Goal: Navigation & Orientation: Find specific page/section

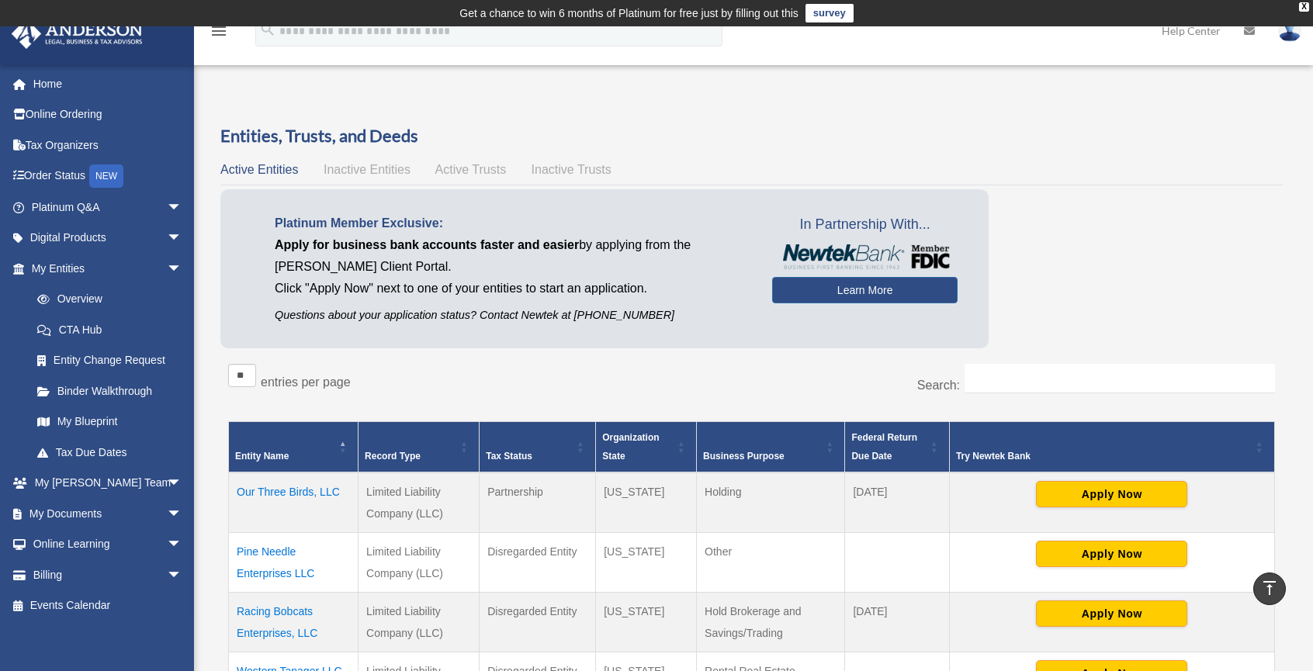
scroll to position [528, 0]
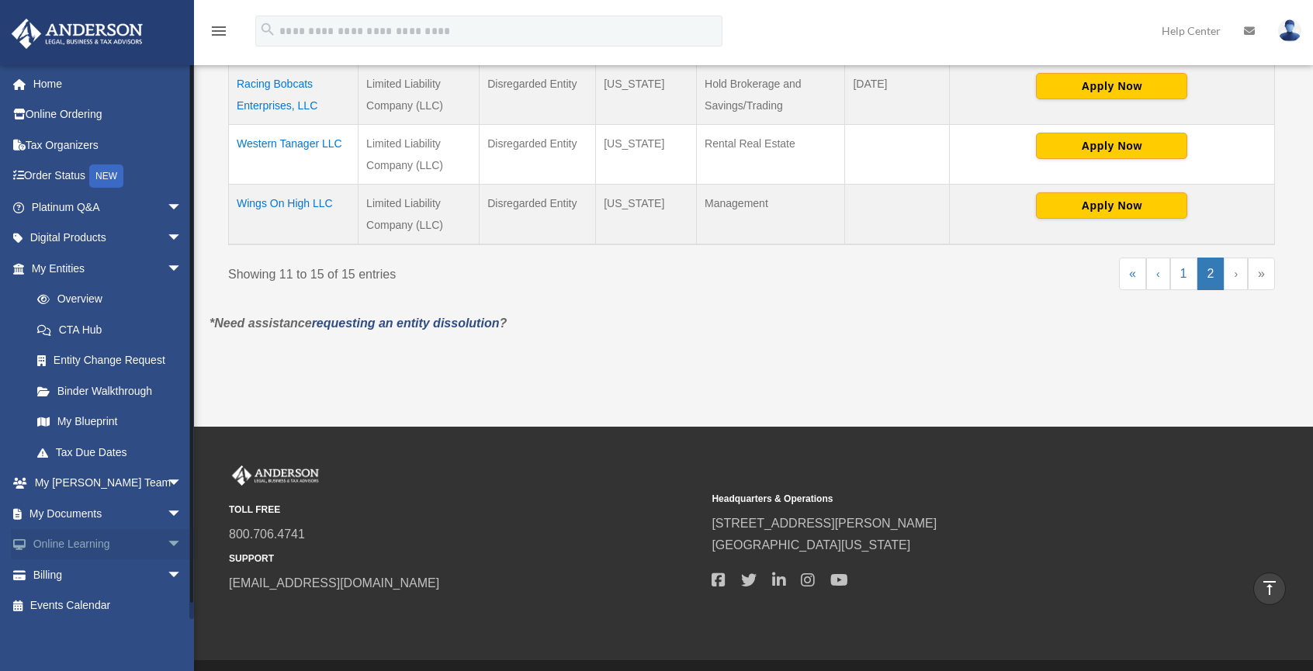
click at [167, 544] on span "arrow_drop_down" at bounding box center [182, 545] width 31 height 32
click at [92, 567] on link "Courses" at bounding box center [114, 575] width 184 height 31
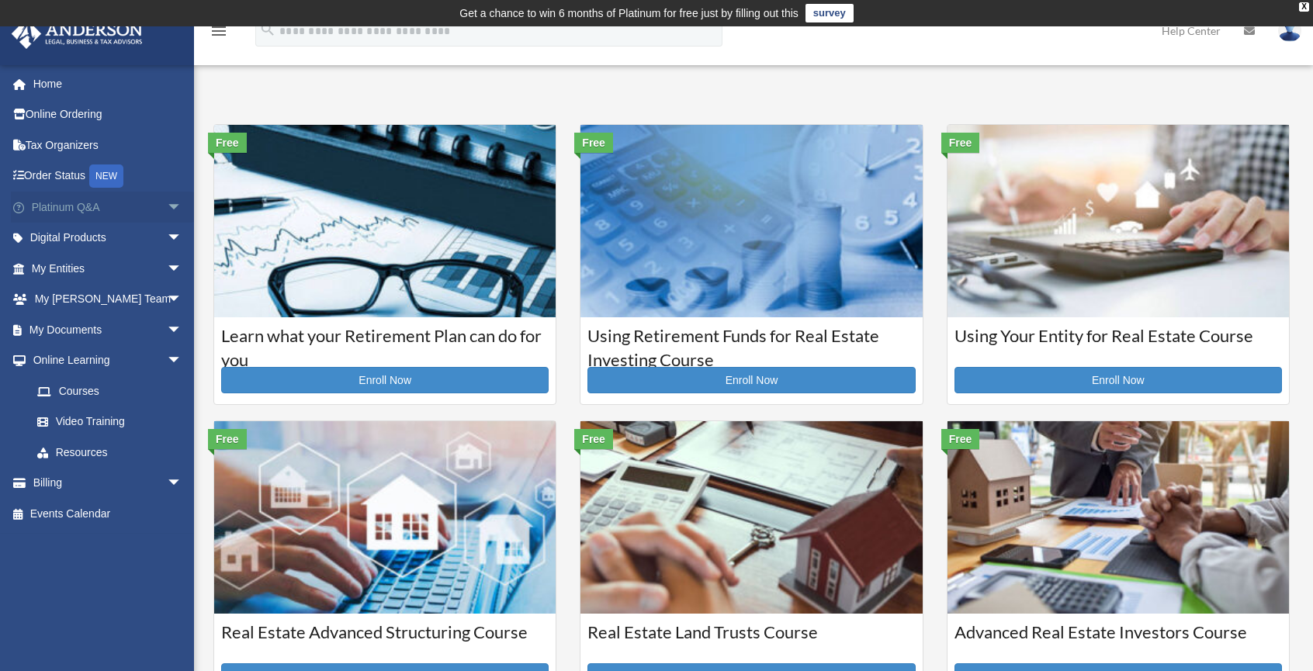
click at [57, 204] on link "Platinum Q&A arrow_drop_down" at bounding box center [108, 207] width 195 height 31
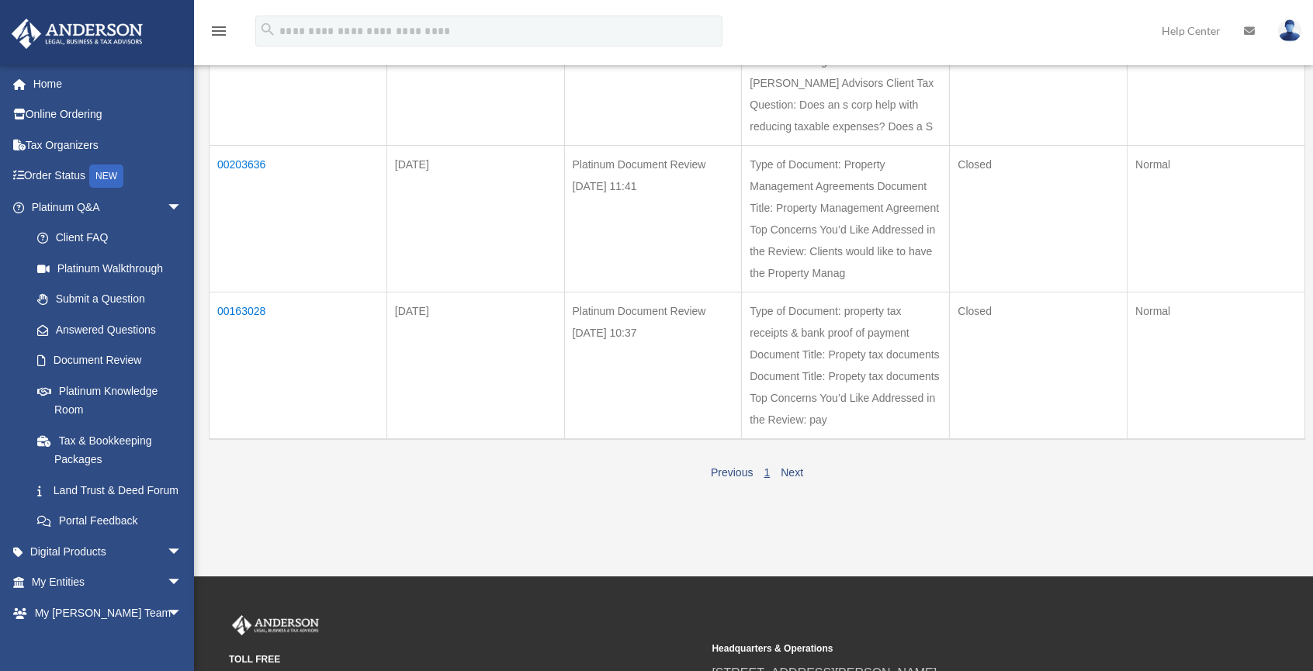
scroll to position [373, 0]
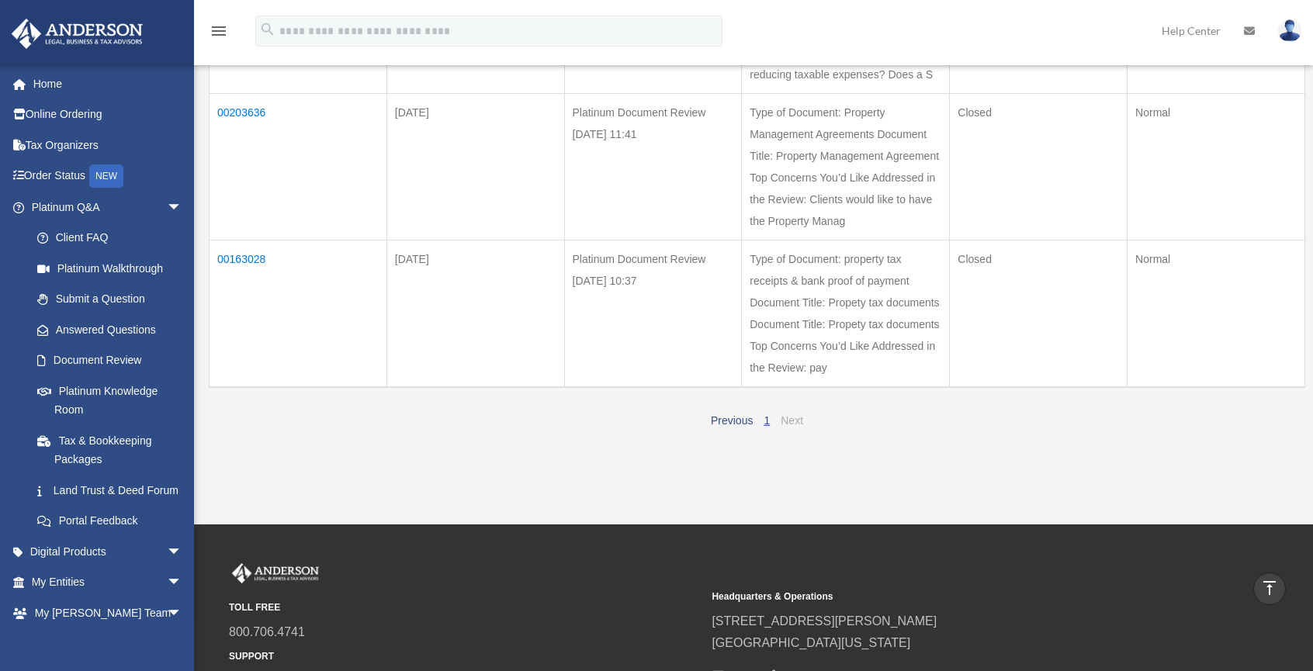
click at [796, 427] on link "Next" at bounding box center [792, 420] width 23 height 12
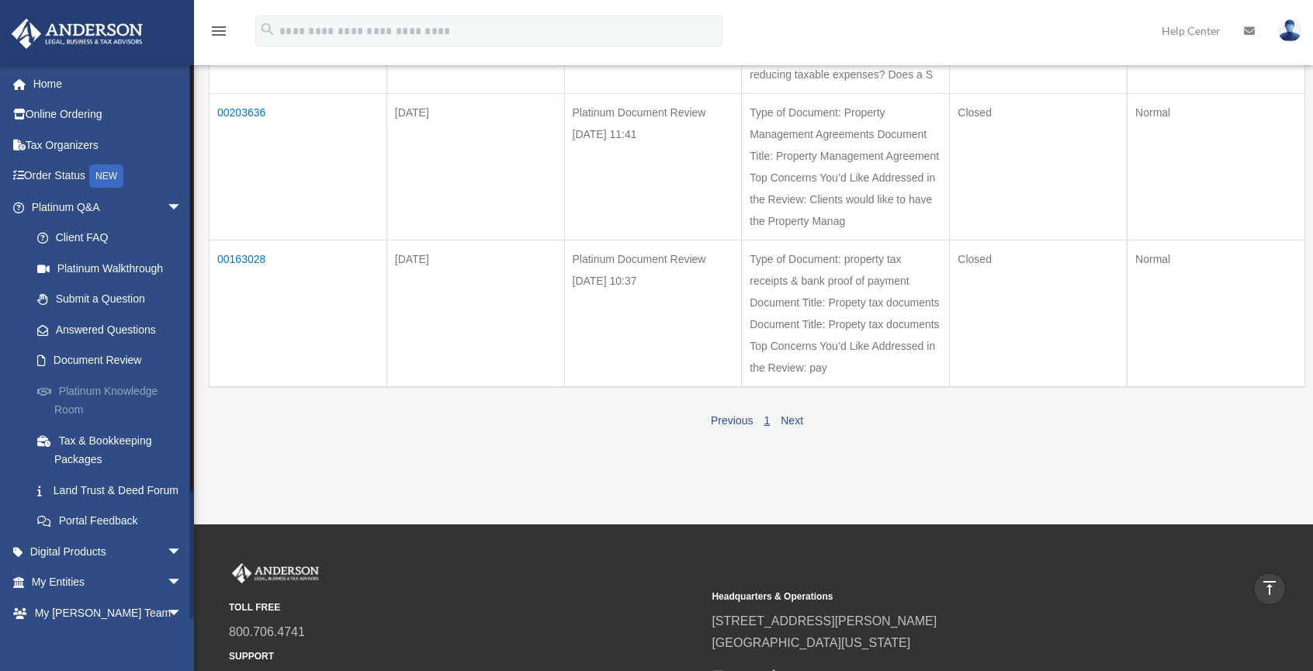
click at [81, 396] on link "Platinum Knowledge Room" at bounding box center [114, 401] width 184 height 50
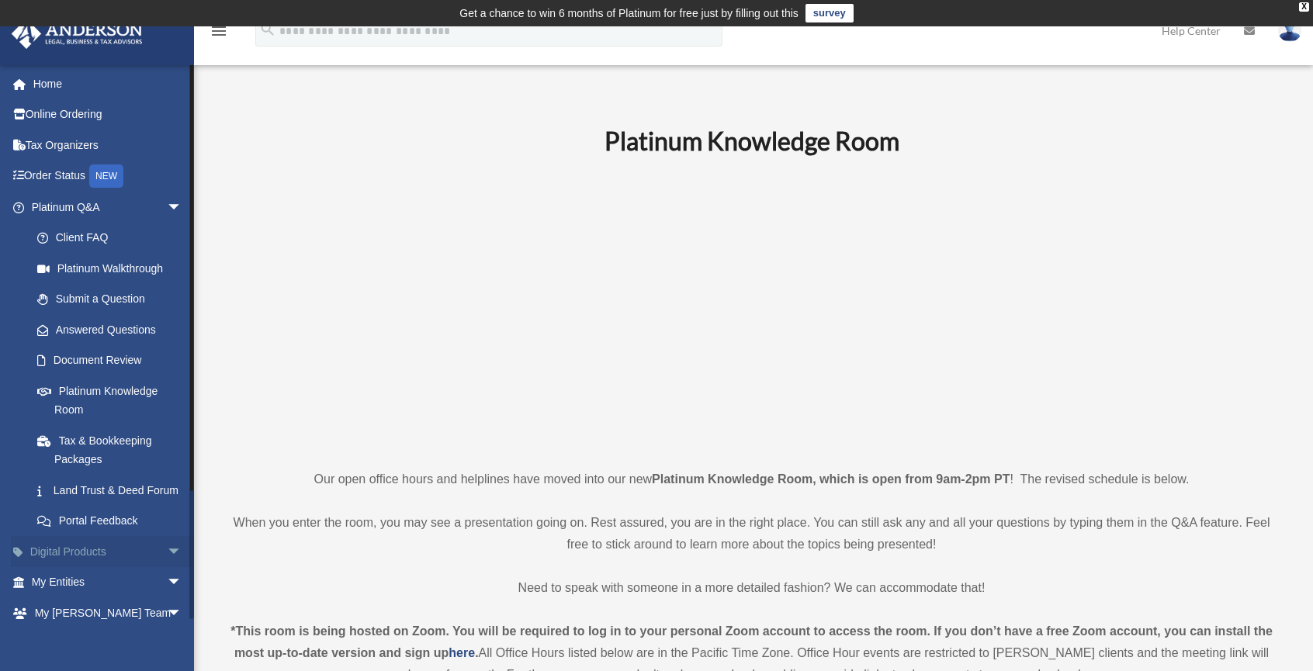
click at [112, 567] on link "Digital Products arrow_drop_down" at bounding box center [108, 551] width 195 height 31
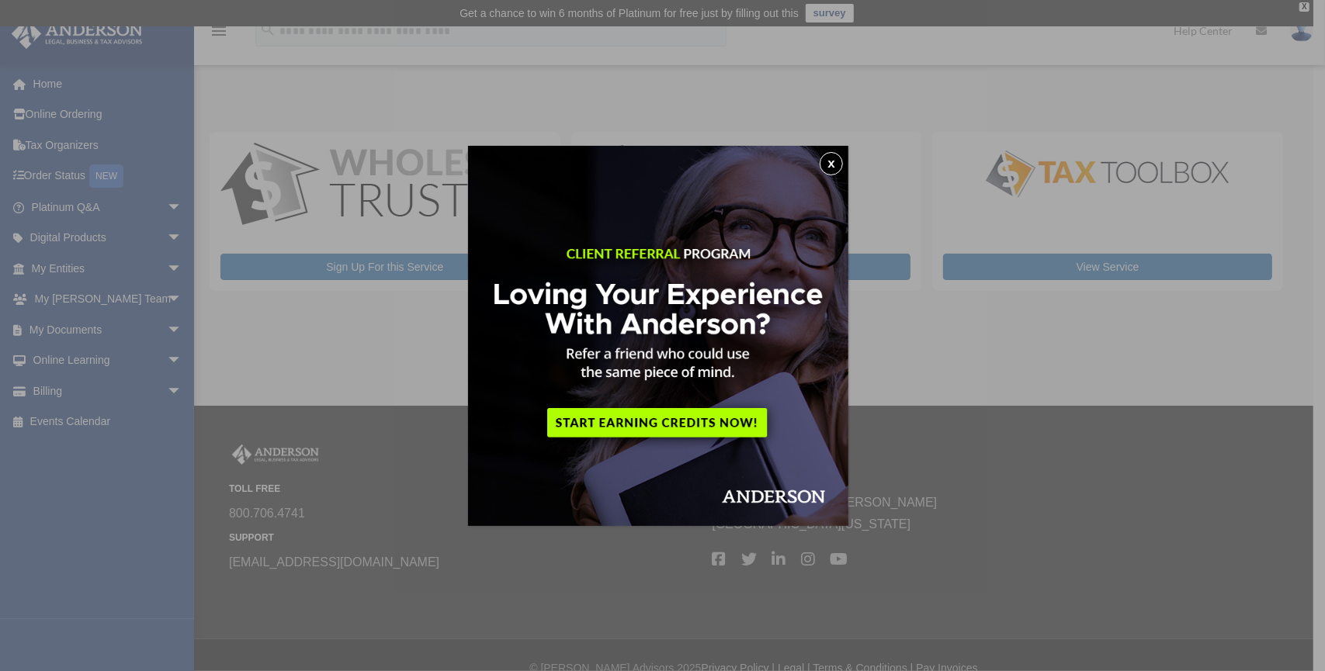
click at [840, 158] on button "x" at bounding box center [831, 163] width 23 height 23
